Goal: Task Accomplishment & Management: Manage account settings

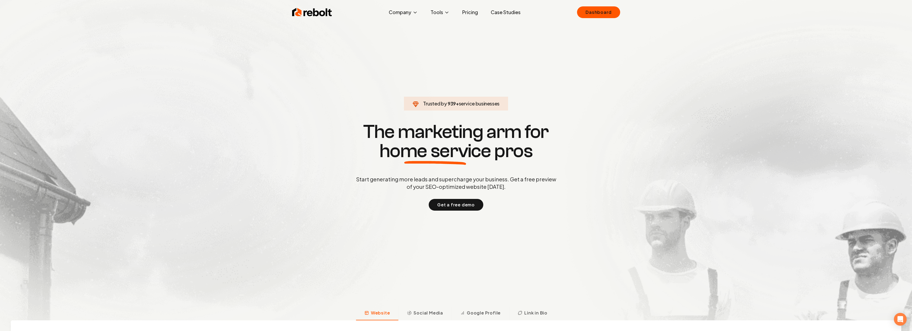
click at [603, 6] on div "Rebolt Company About Blog Jobs Tools Google Review QR Code Generator Google Bus…" at bounding box center [456, 12] width 341 height 16
click at [601, 12] on link "Dashboard" at bounding box center [598, 12] width 43 height 12
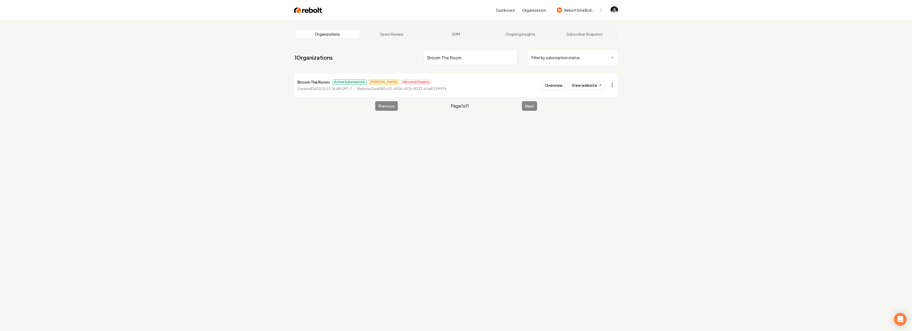
type input "Broom The Room"
click at [610, 86] on html "Dashboard Organization Rebolt Site Builder Organizations Spam Review SMM Ongoin…" at bounding box center [456, 165] width 912 height 331
click at [599, 138] on link "View in Stripe" at bounding box center [599, 139] width 34 height 9
click at [227, 49] on div "Organizations Spam Review SMM Ongoing Insights Subscriber Snapshot 1 Organizati…" at bounding box center [456, 185] width 912 height 331
click at [211, 179] on div "Organizations Spam Review SMM Ongoing Insights Subscriber Snapshot 1 Organizati…" at bounding box center [456, 185] width 912 height 331
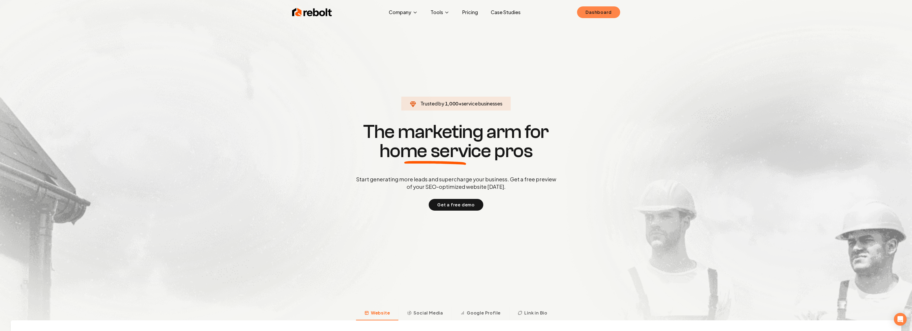
click at [602, 14] on link "Dashboard" at bounding box center [598, 12] width 43 height 12
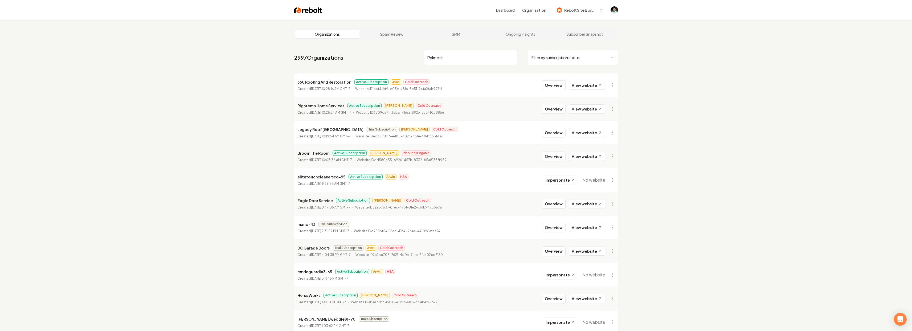
type input "Palmetto"
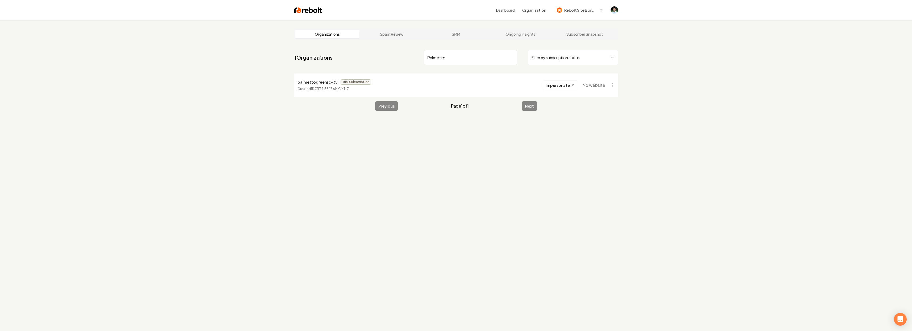
click at [480, 60] on input "Palmetto" at bounding box center [470, 57] width 94 height 15
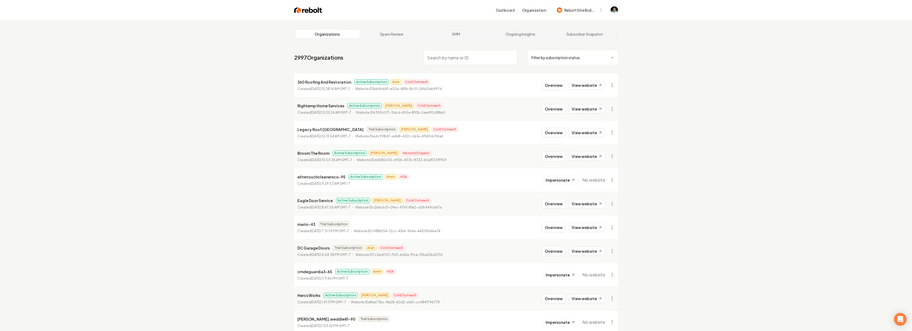
click at [447, 61] on input "search" at bounding box center [470, 57] width 94 height 15
click at [460, 57] on input "search" at bounding box center [470, 57] width 94 height 15
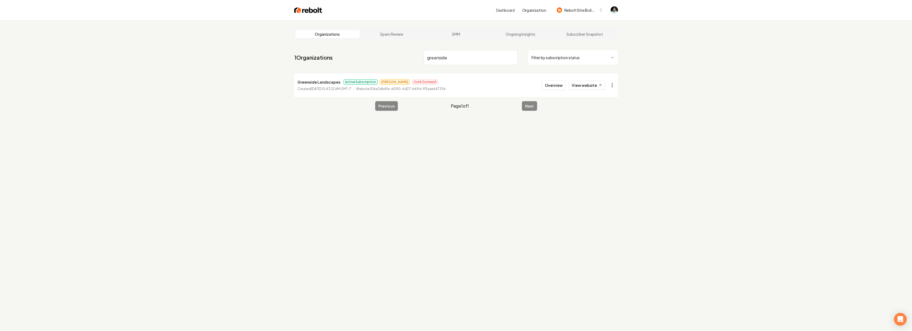
type input "greenside"
click at [610, 85] on html "Dashboard Organization Rebolt Site Builder Organizations Spam Review SMM Ongoin…" at bounding box center [456, 165] width 912 height 331
click at [600, 166] on div "Disable Site" at bounding box center [599, 165] width 34 height 9
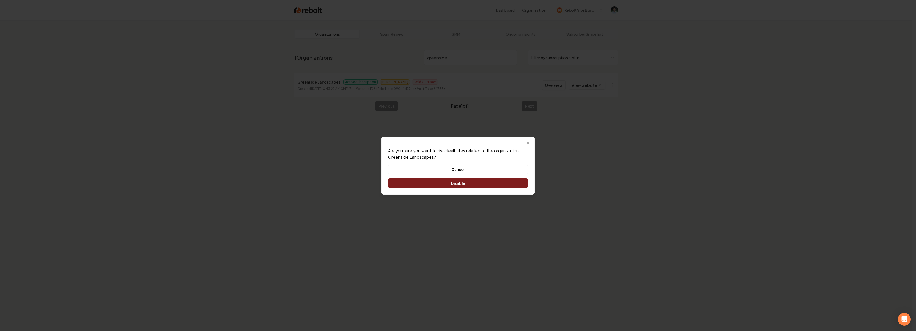
click at [462, 181] on button "Disable" at bounding box center [458, 183] width 140 height 10
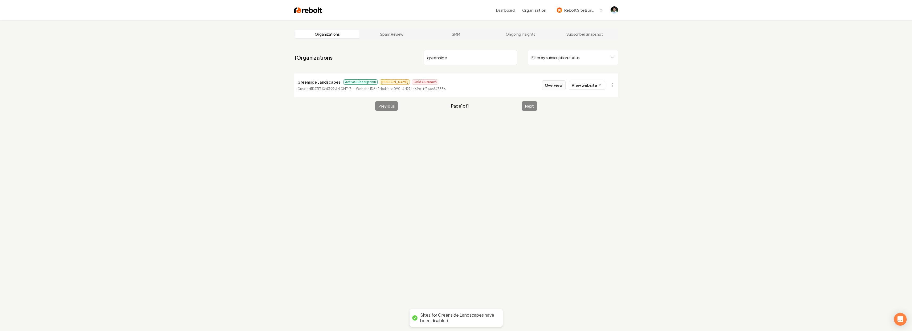
click at [559, 88] on button "Overview" at bounding box center [554, 85] width 24 height 10
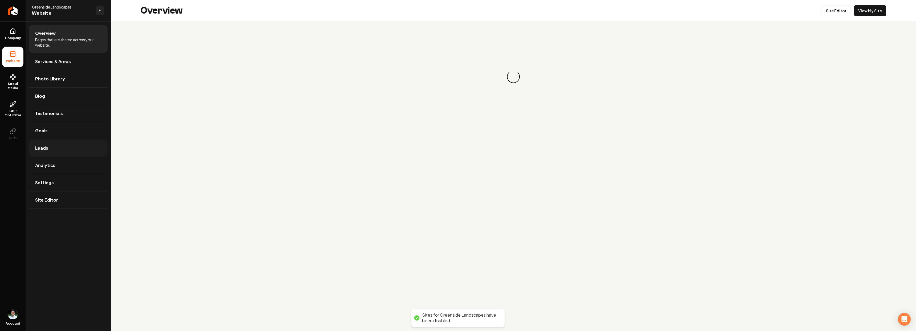
click at [46, 154] on link "Leads" at bounding box center [68, 147] width 79 height 17
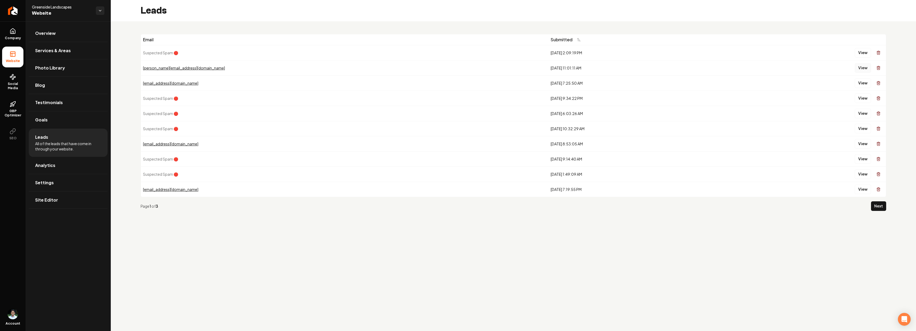
click at [863, 68] on button "View" at bounding box center [862, 68] width 16 height 10
click at [860, 86] on button "View" at bounding box center [862, 83] width 16 height 10
click at [855, 144] on button "View" at bounding box center [862, 144] width 16 height 10
drag, startPoint x: 187, startPoint y: 143, endPoint x: 155, endPoint y: 142, distance: 32.2
click at [155, 142] on div "[EMAIL_ADDRESS][DOMAIN_NAME]" at bounding box center [344, 143] width 403 height 5
